Goal: Information Seeking & Learning: Learn about a topic

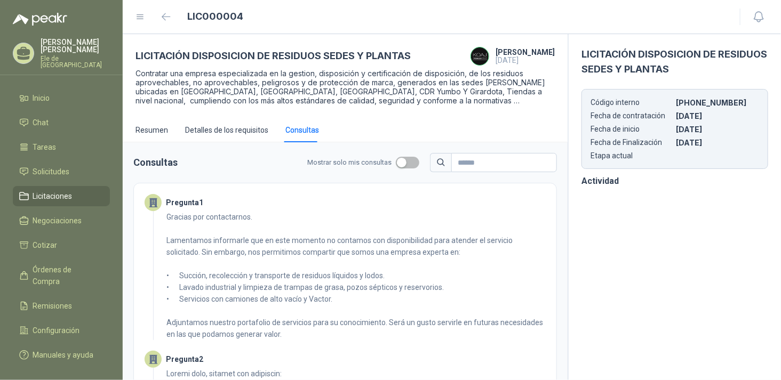
click at [68, 190] on span "Licitaciones" at bounding box center [52, 196] width 39 height 12
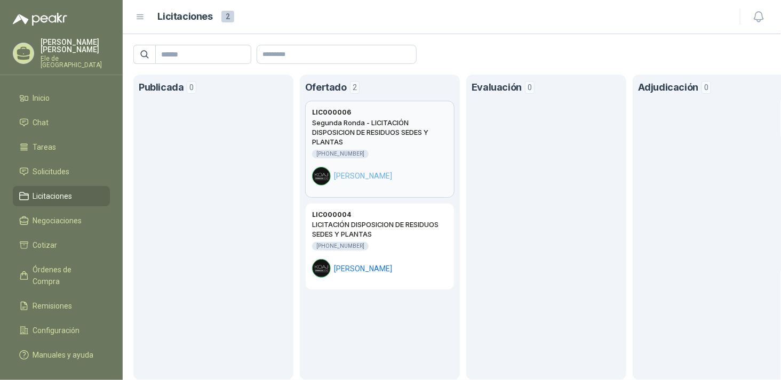
click at [384, 144] on h2 "Segunda Ronda - LICITACIÓN DISPOSICION DE RESIDUOS SEDES Y PLANTAS" at bounding box center [380, 132] width 136 height 29
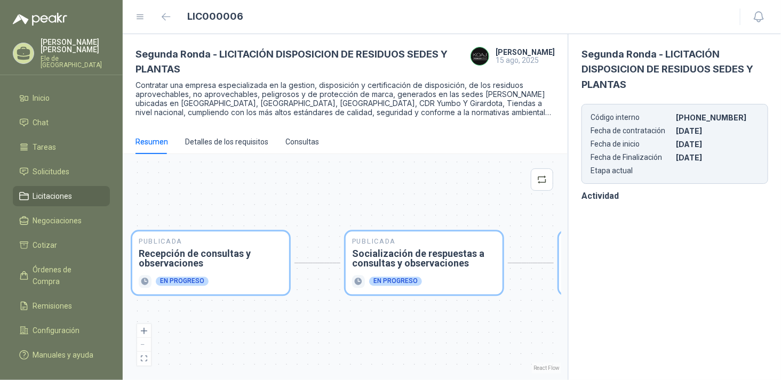
drag, startPoint x: 403, startPoint y: 324, endPoint x: 249, endPoint y: 301, distance: 156.4
click at [243, 303] on div "Publicada Envío de invitación a oferentes Finalizado Publicada Recepción de con…" at bounding box center [345, 267] width 432 height 213
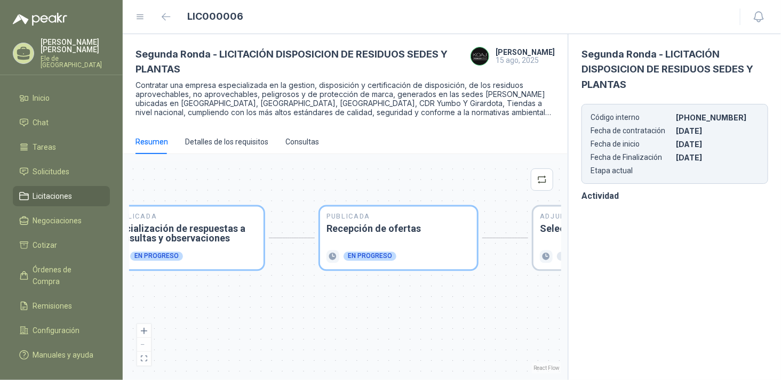
drag, startPoint x: 475, startPoint y: 299, endPoint x: 269, endPoint y: 279, distance: 206.9
click at [269, 279] on div "Publicada Envío de invitación a oferentes Finalizado Publicada Recepción de con…" at bounding box center [345, 267] width 432 height 213
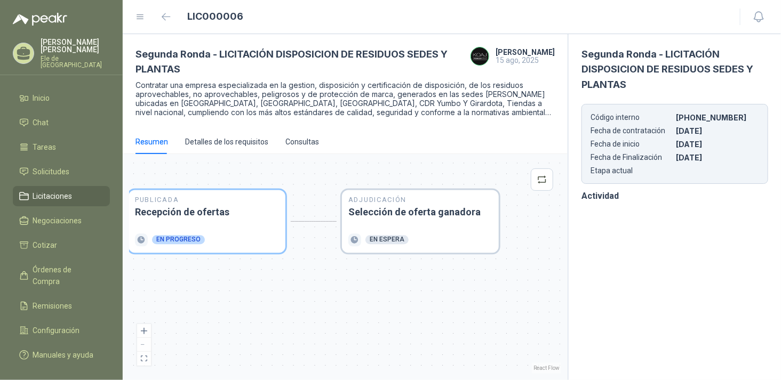
drag, startPoint x: 355, startPoint y: 280, endPoint x: 251, endPoint y: 273, distance: 104.8
click at [251, 273] on div "Publicada Envío de invitación a oferentes Finalizado Publicada Recepción de con…" at bounding box center [345, 267] width 432 height 213
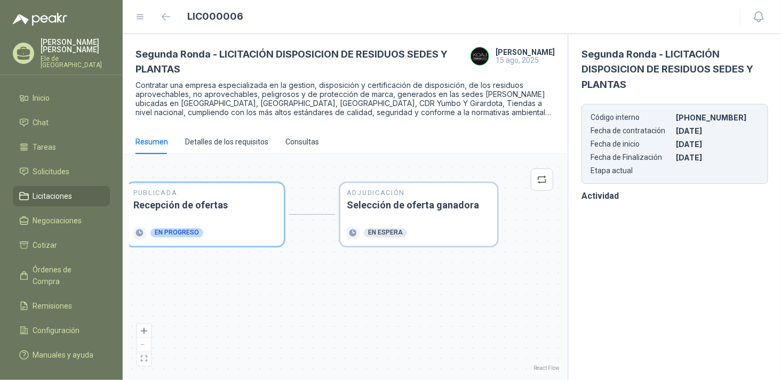
drag, startPoint x: 447, startPoint y: 285, endPoint x: 446, endPoint y: 275, distance: 9.7
click at [447, 276] on div "Publicada Envío de invitación a oferentes Finalizado Publicada Recepción de con…" at bounding box center [345, 267] width 432 height 213
